Goal: Information Seeking & Learning: Learn about a topic

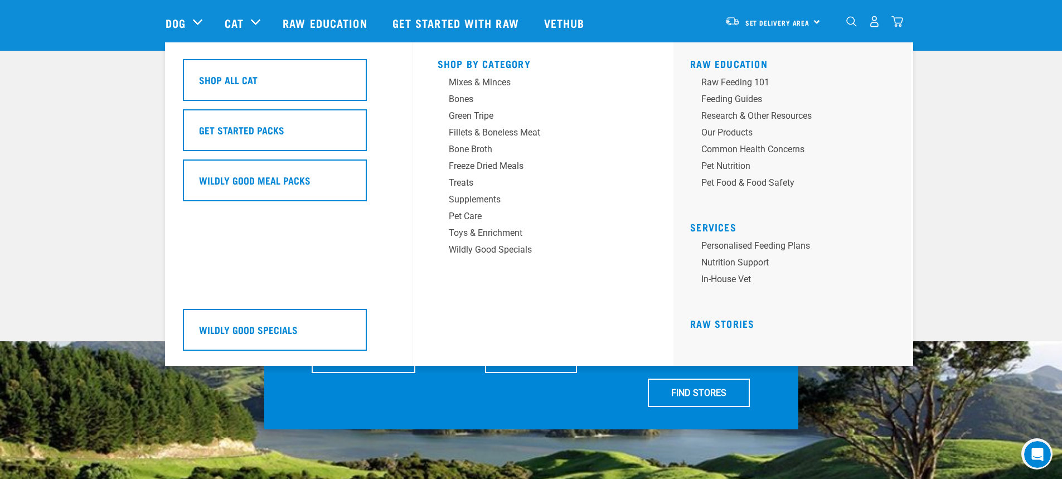
scroll to position [111, 0]
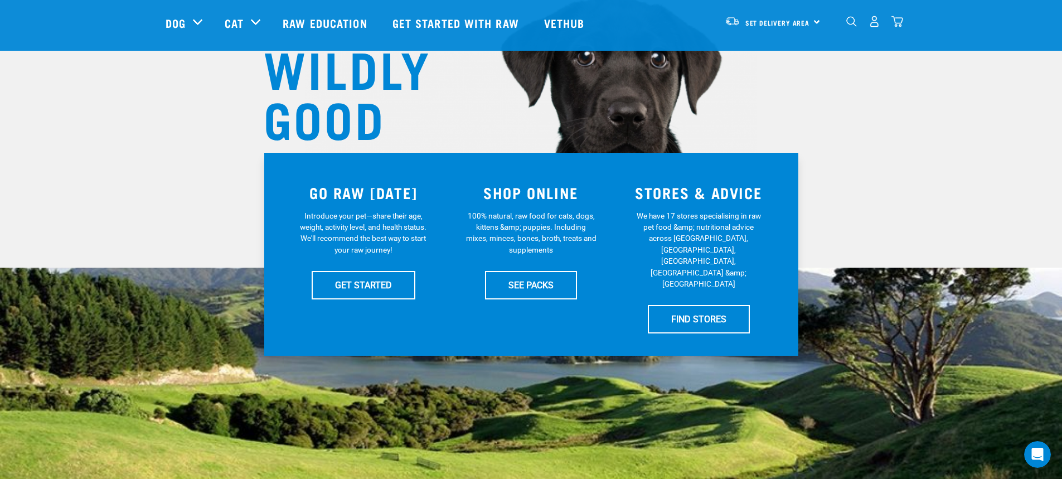
click at [823, 125] on div "WILDLY GOOD NUTRITION" at bounding box center [531, 78] width 1062 height 379
click at [865, 201] on div "WILDLY GOOD NUTRITION" at bounding box center [531, 78] width 1062 height 379
click at [715, 95] on img at bounding box center [531, 46] width 452 height 417
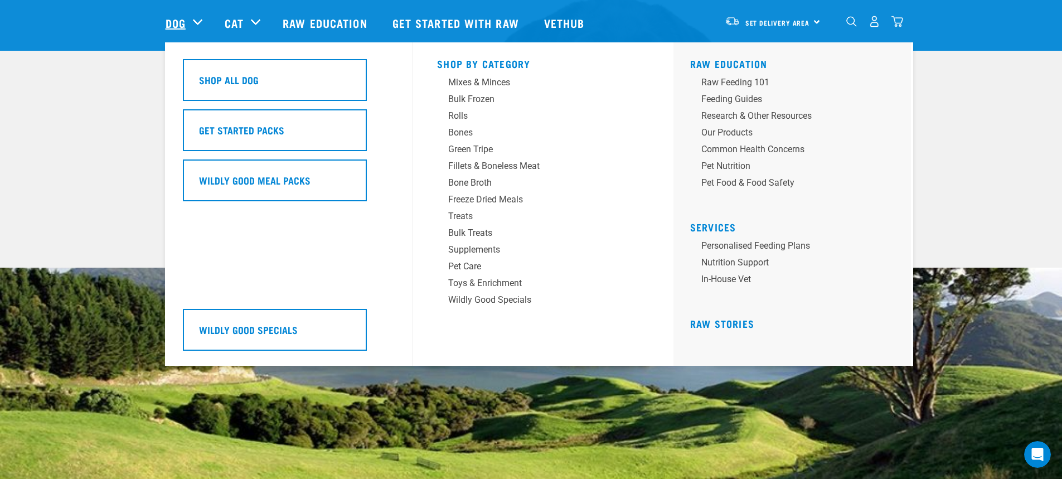
click at [183, 28] on link "Dog" at bounding box center [175, 22] width 20 height 17
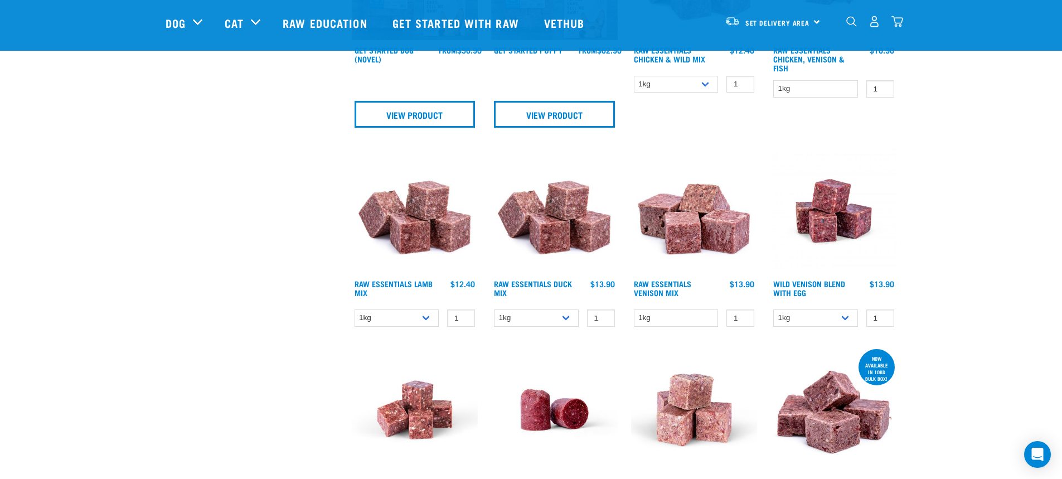
scroll to position [724, 0]
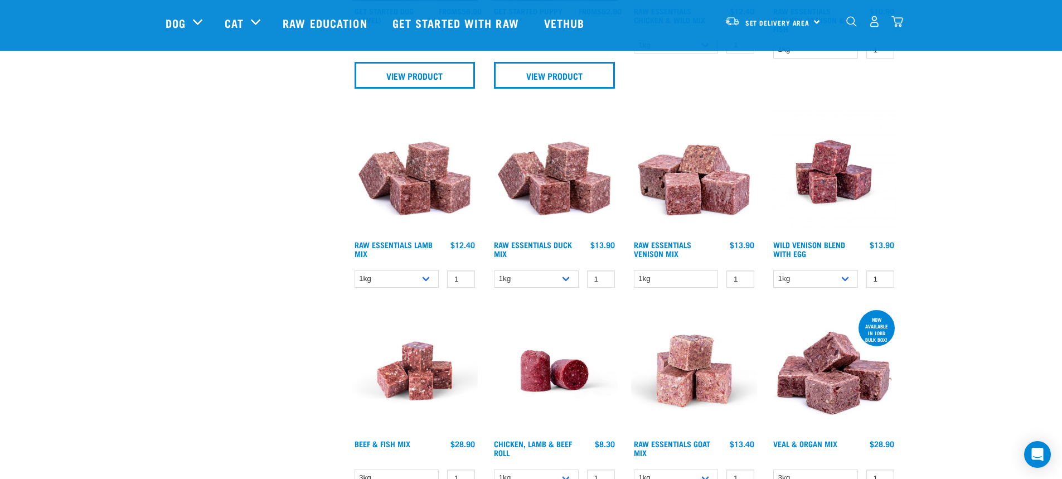
click at [980, 199] on div "Start your pet’s raw journey today – take our quick pet questionnaire. Delivery…" at bounding box center [531, 361] width 1062 height 2170
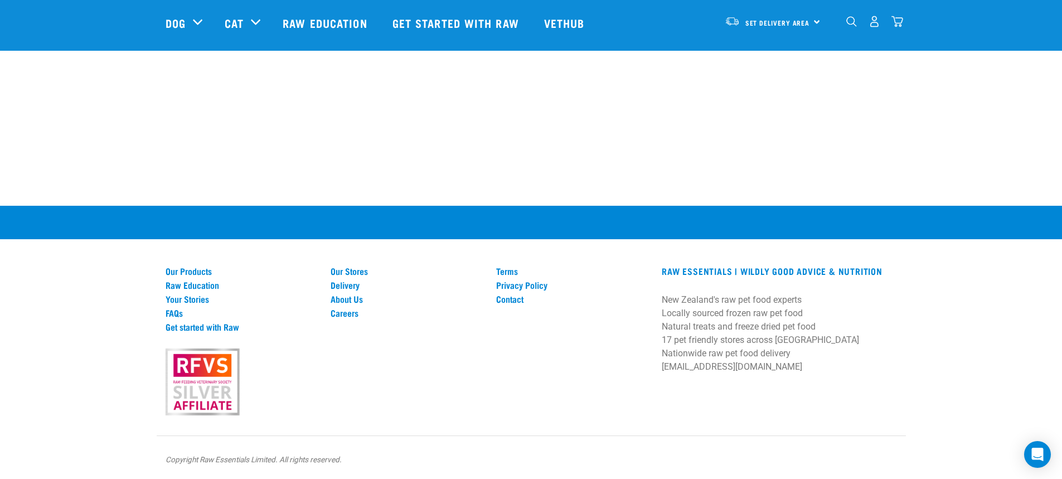
scroll to position [2363, 0]
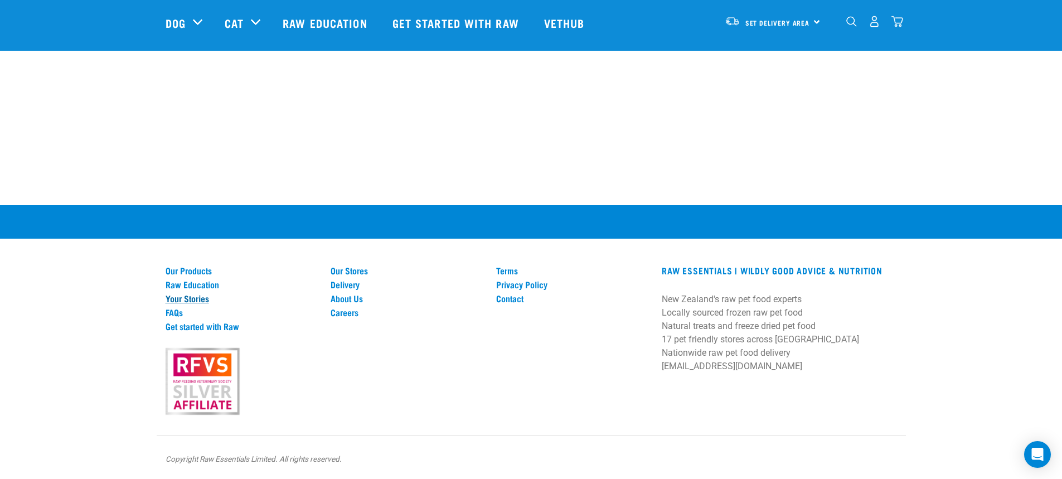
click at [192, 295] on link "Your Stories" at bounding box center [241, 298] width 152 height 10
